Goal: Task Accomplishment & Management: Manage account settings

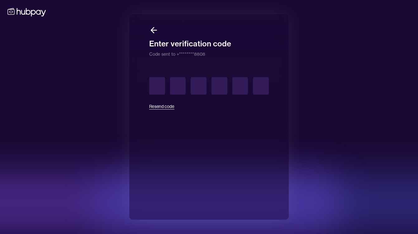
click at [153, 30] on icon at bounding box center [153, 30] width 9 height 9
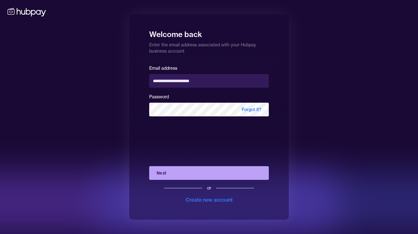
click at [238, 176] on button "Next" at bounding box center [208, 173] width 119 height 14
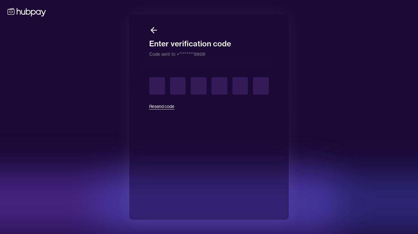
click at [157, 106] on button "Resend code" at bounding box center [161, 107] width 25 height 14
click at [157, 87] on input "text" at bounding box center [157, 85] width 16 height 17
type input "*"
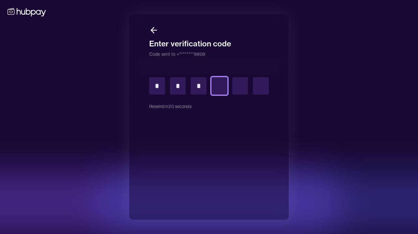
type input "*"
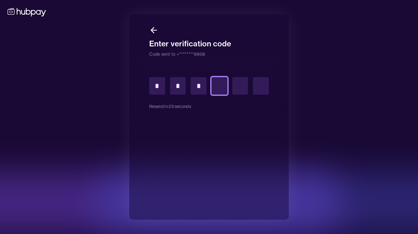
type input "*"
click at [157, 28] on icon at bounding box center [153, 30] width 9 height 9
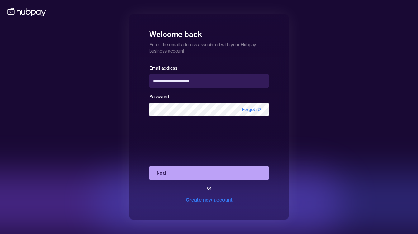
click at [201, 172] on button "Next" at bounding box center [208, 173] width 119 height 14
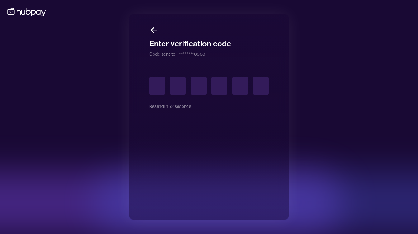
type input "*"
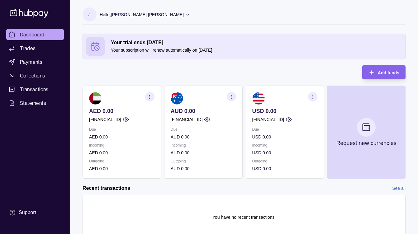
click at [268, 138] on p "USD 0.00" at bounding box center [284, 136] width 65 height 7
